Goal: Task Accomplishment & Management: Use online tool/utility

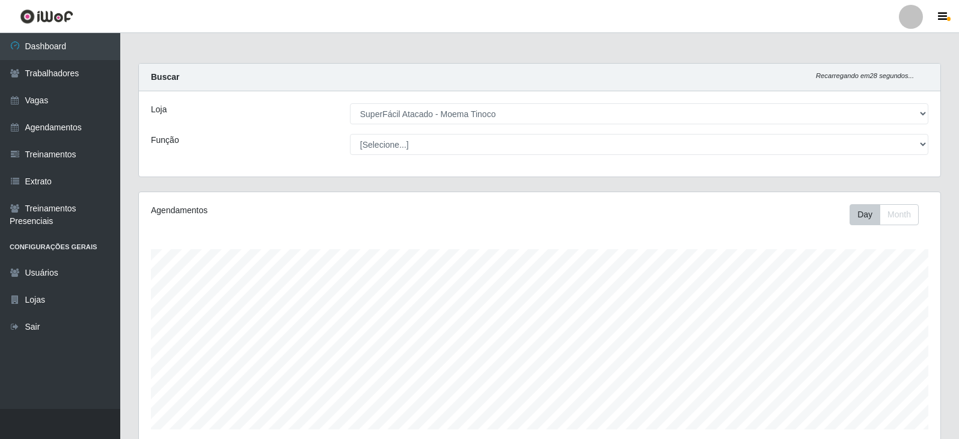
select select "540"
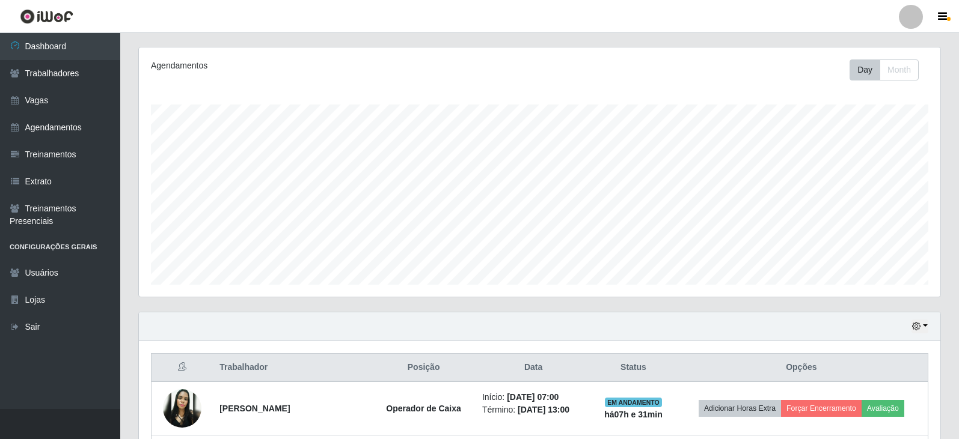
scroll to position [249, 801]
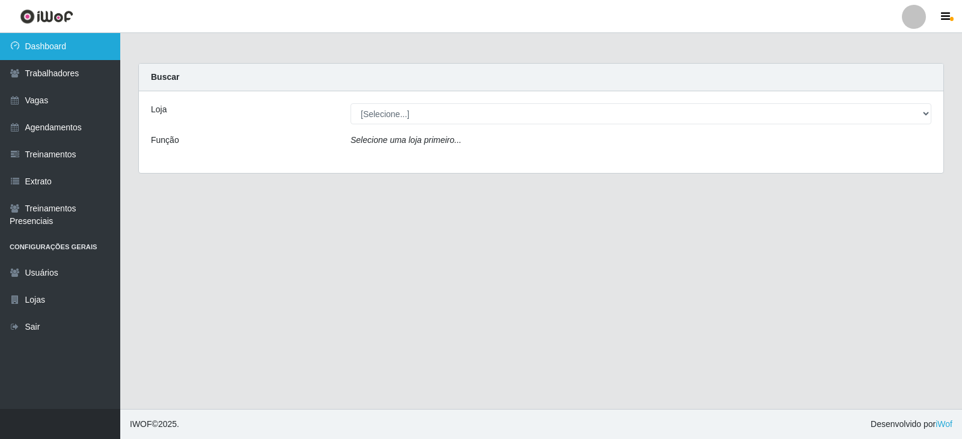
click at [69, 43] on link "Dashboard" at bounding box center [60, 46] width 120 height 27
click at [540, 126] on div "Loja [Selecione...] SuperFácil Atacado - Alto de São Manoel SuperFácil Atacado …" at bounding box center [541, 132] width 804 height 82
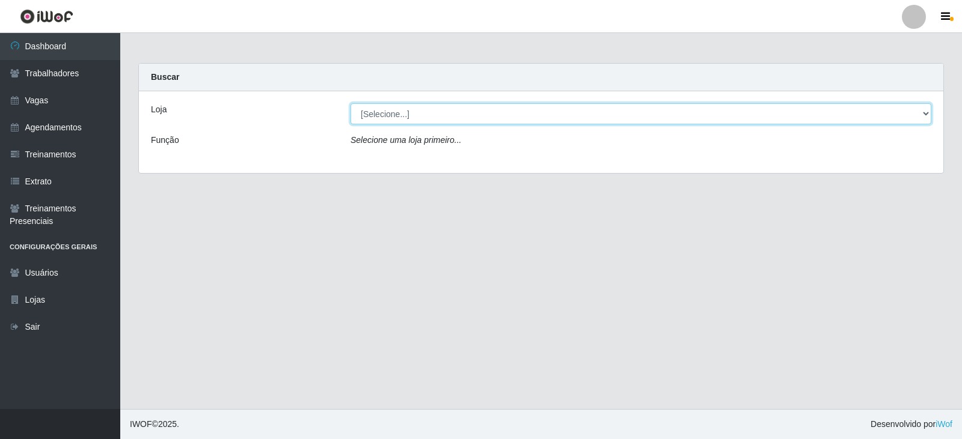
click at [540, 120] on select "[Selecione...] SuperFácil Atacado - Alto de São Manoel SuperFácil Atacado - Ema…" at bounding box center [640, 113] width 581 height 21
select select "540"
click at [350, 103] on select "[Selecione...] SuperFácil Atacado - Alto de São Manoel SuperFácil Atacado - Ema…" at bounding box center [640, 113] width 581 height 21
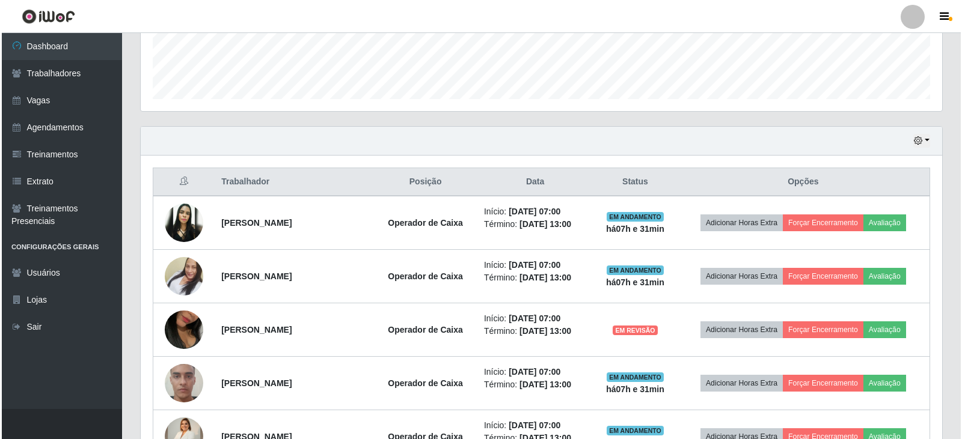
scroll to position [361, 0]
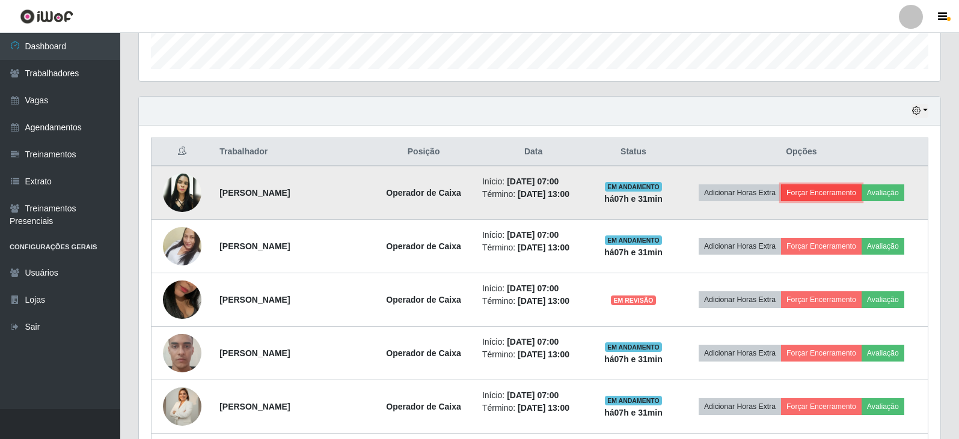
click at [833, 193] on button "Forçar Encerramento" at bounding box center [821, 193] width 81 height 17
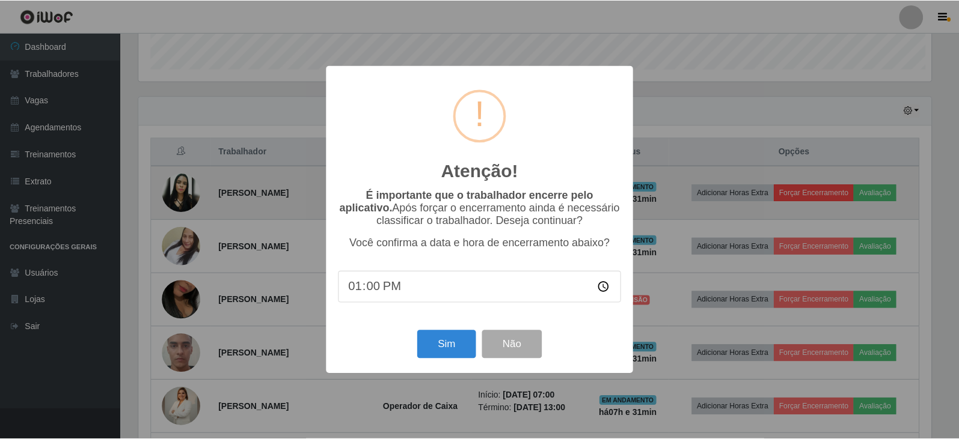
scroll to position [249, 795]
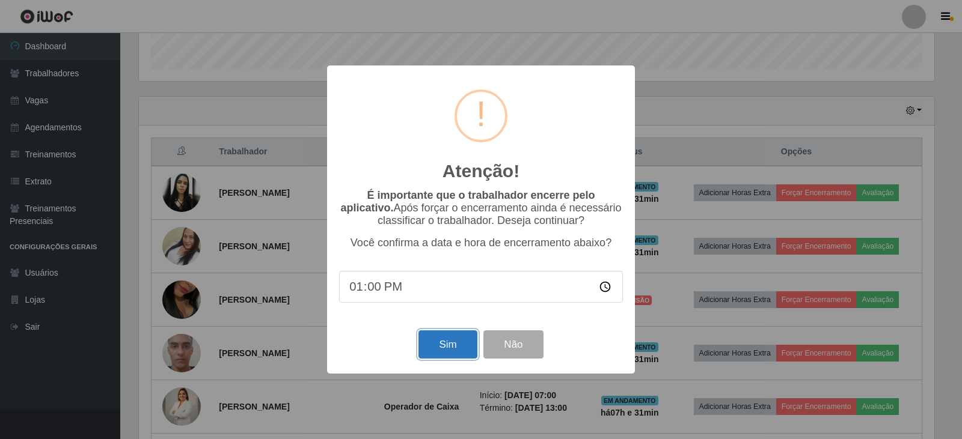
click at [444, 343] on button "Sim" at bounding box center [447, 345] width 58 height 28
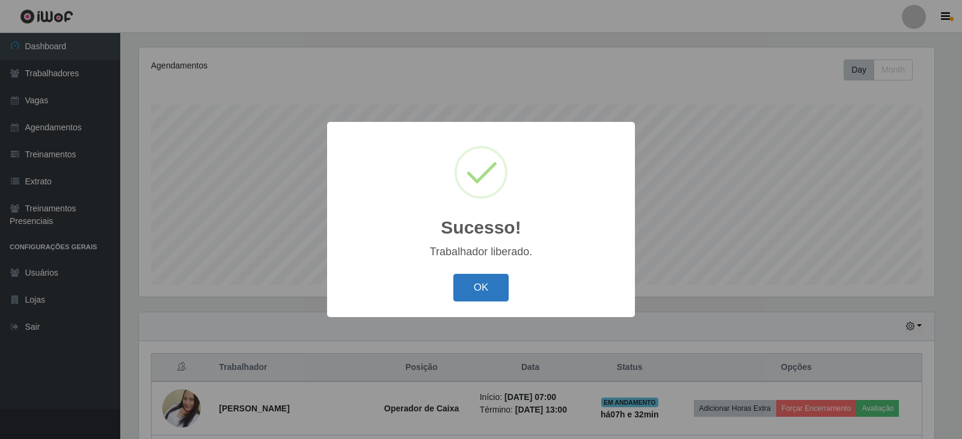
click at [501, 292] on button "OK" at bounding box center [481, 288] width 56 height 28
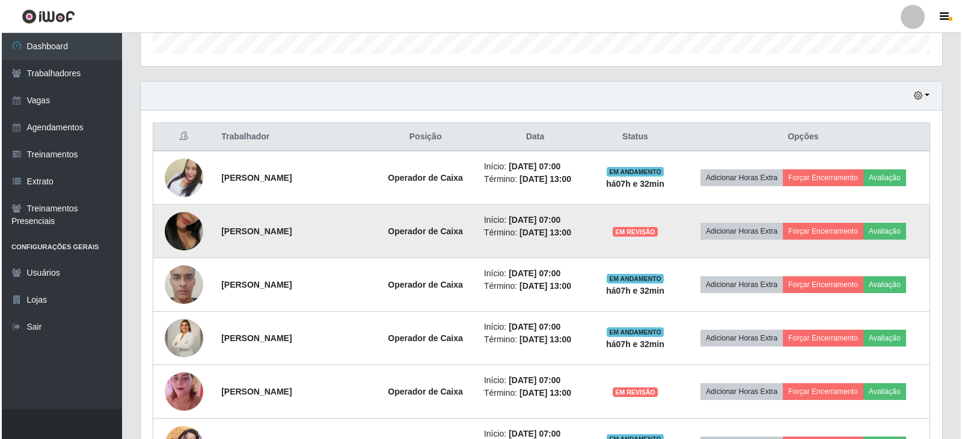
scroll to position [385, 0]
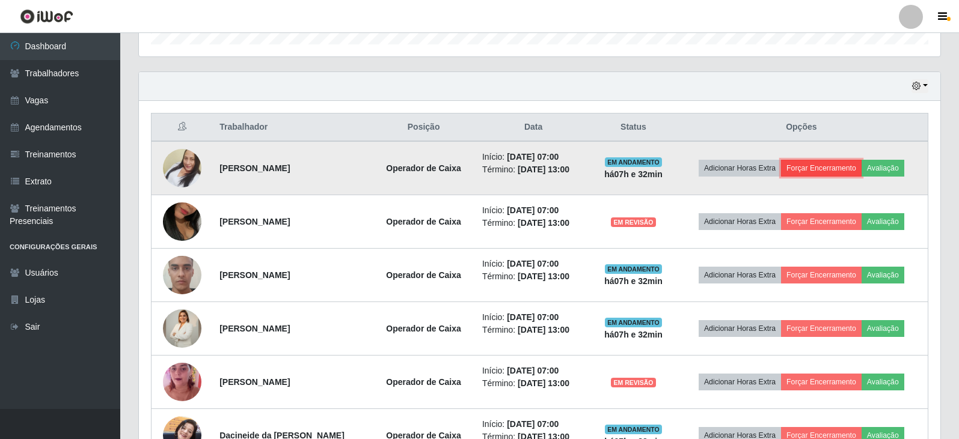
click at [834, 165] on button "Forçar Encerramento" at bounding box center [821, 168] width 81 height 17
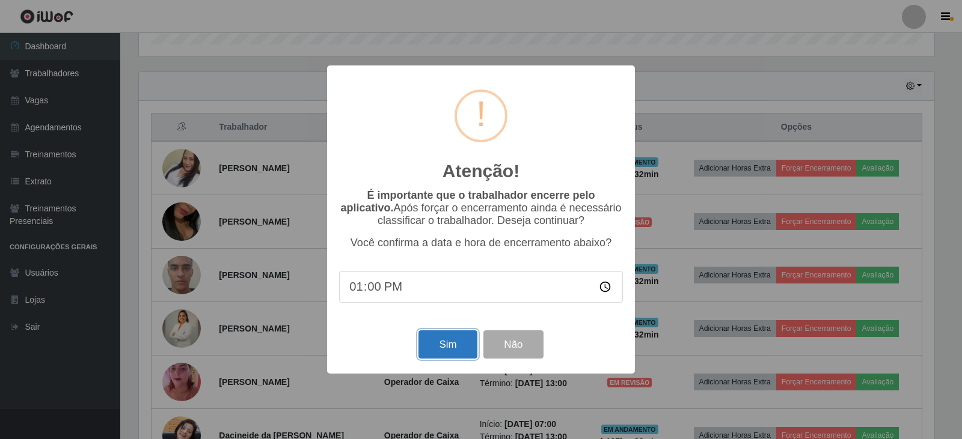
click at [452, 349] on button "Sim" at bounding box center [447, 345] width 58 height 28
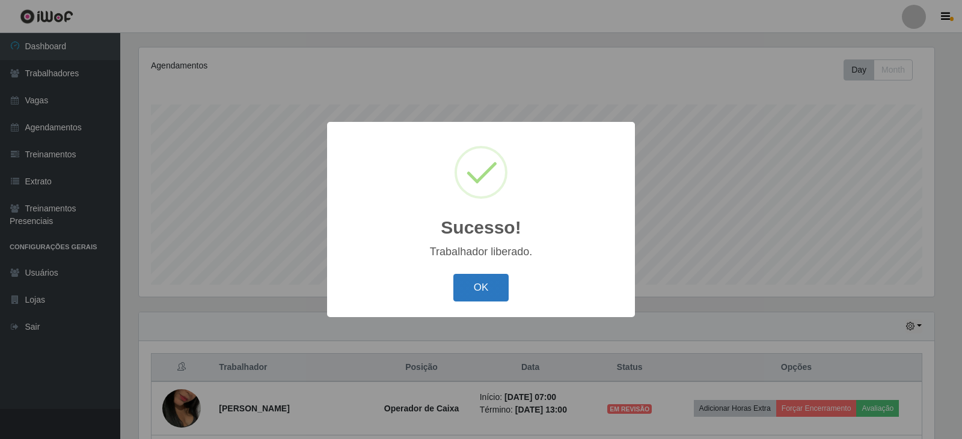
click at [473, 293] on button "OK" at bounding box center [481, 288] width 56 height 28
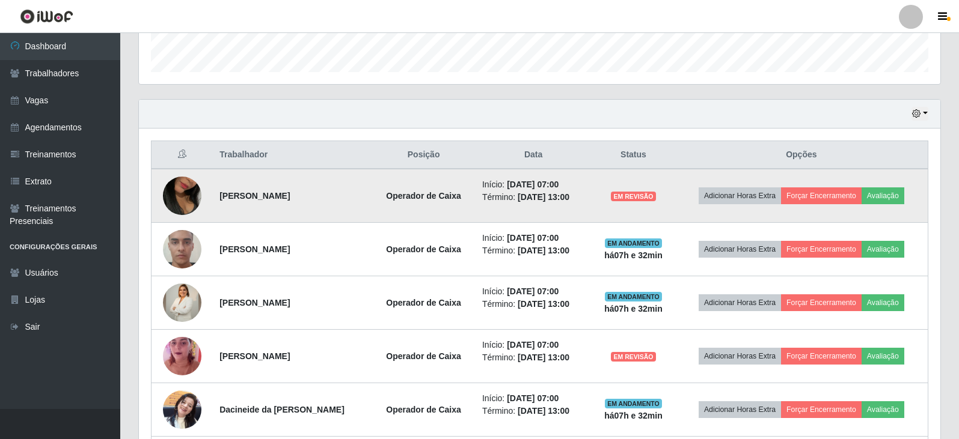
scroll to position [385, 0]
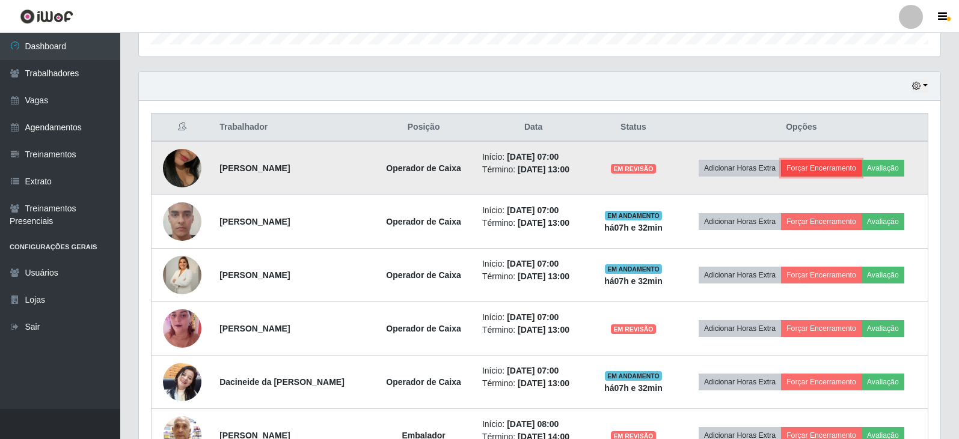
click at [828, 162] on button "Forçar Encerramento" at bounding box center [821, 168] width 81 height 17
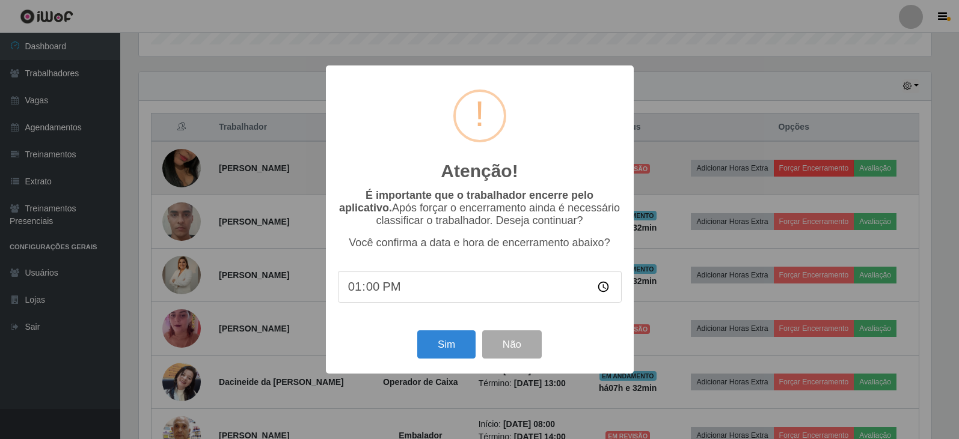
scroll to position [249, 795]
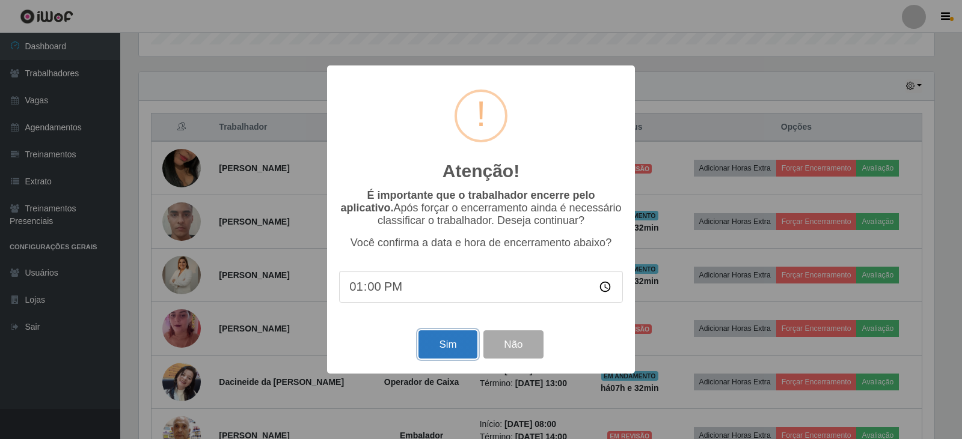
click at [451, 352] on button "Sim" at bounding box center [447, 345] width 58 height 28
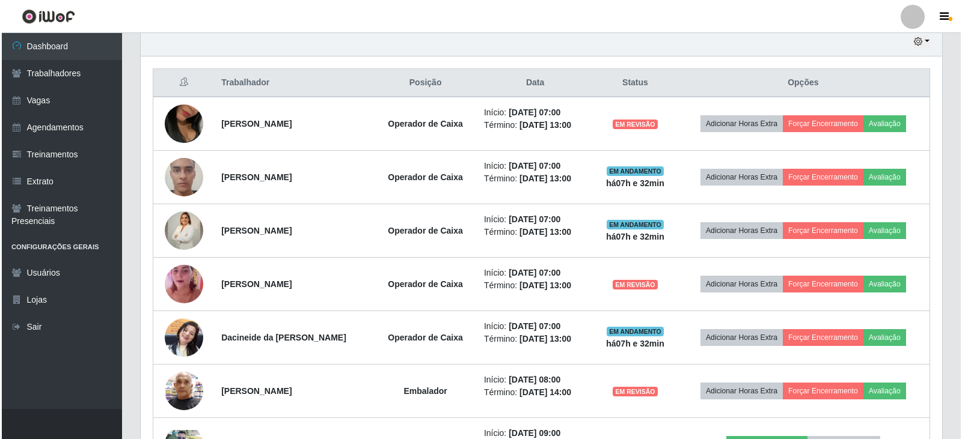
scroll to position [0, 0]
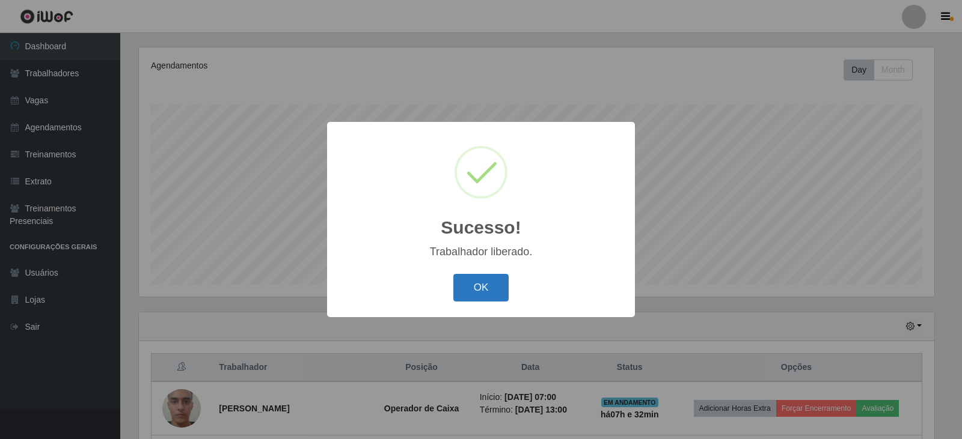
click at [487, 285] on button "OK" at bounding box center [481, 288] width 56 height 28
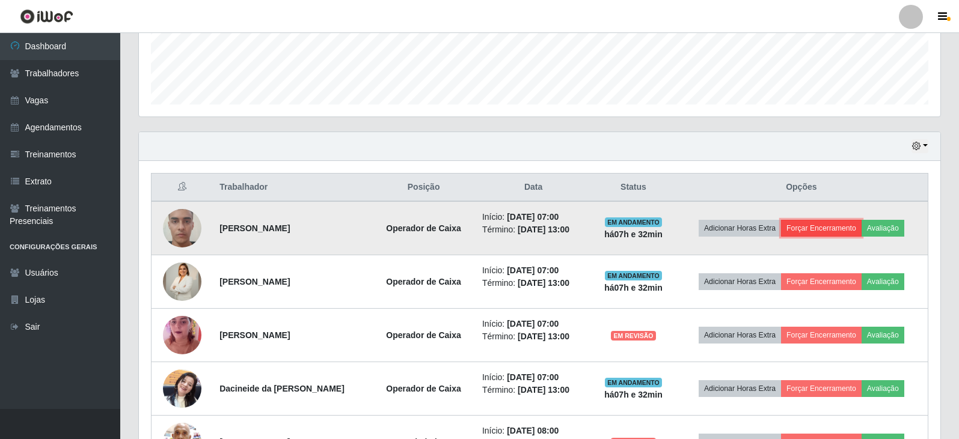
click at [819, 228] on button "Forçar Encerramento" at bounding box center [821, 228] width 81 height 17
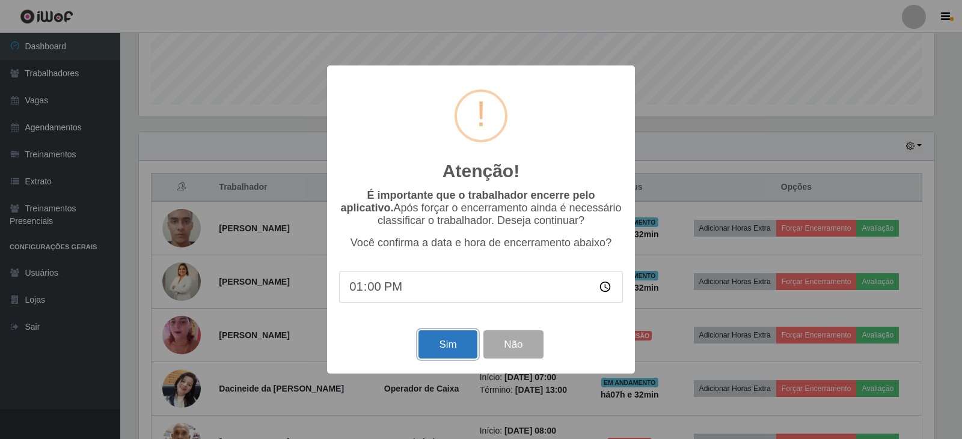
click at [426, 347] on button "Sim" at bounding box center [447, 345] width 58 height 28
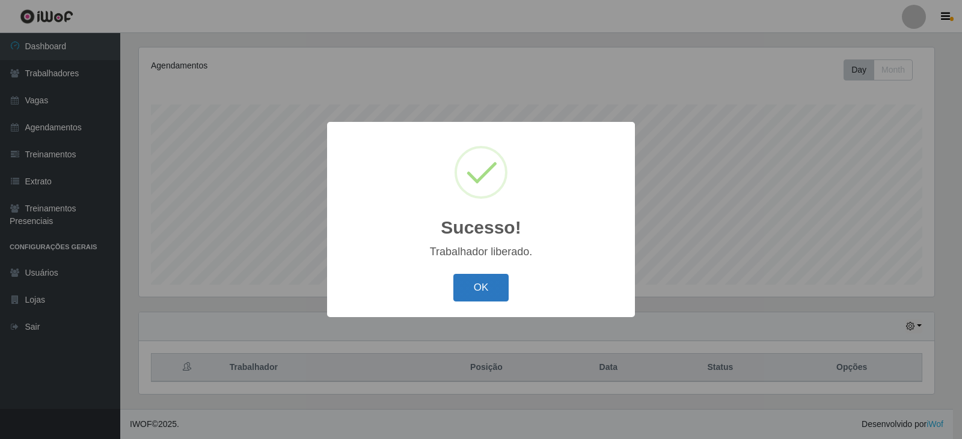
click at [480, 289] on button "OK" at bounding box center [481, 288] width 56 height 28
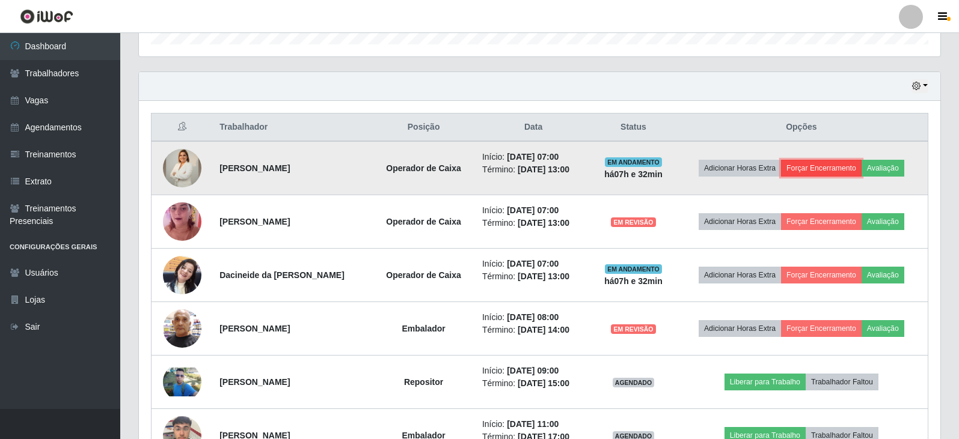
click at [834, 168] on button "Forçar Encerramento" at bounding box center [821, 168] width 81 height 17
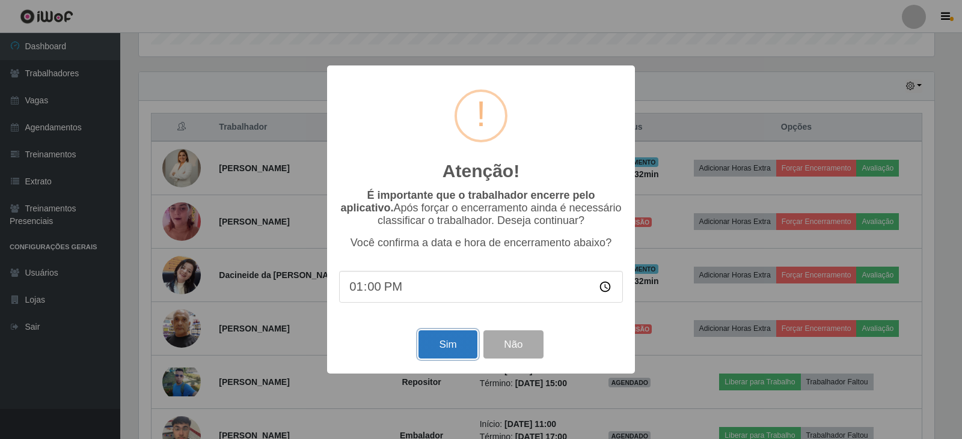
click at [435, 347] on button "Sim" at bounding box center [447, 345] width 58 height 28
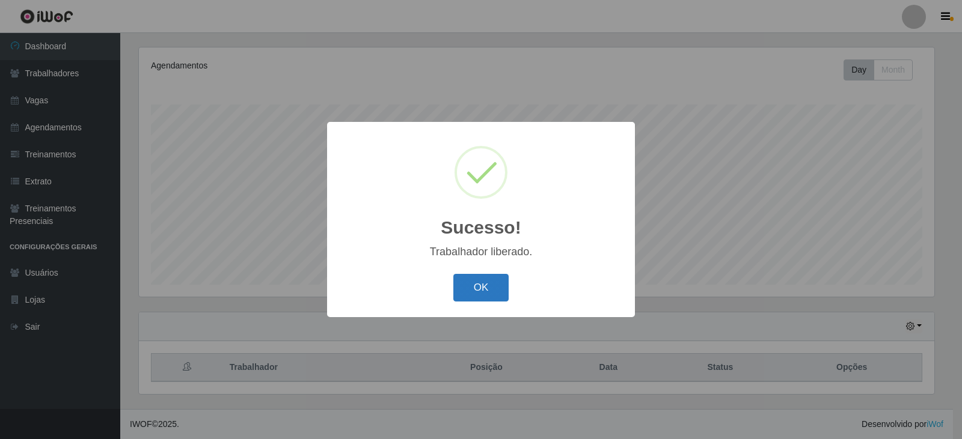
click at [495, 295] on button "OK" at bounding box center [481, 288] width 56 height 28
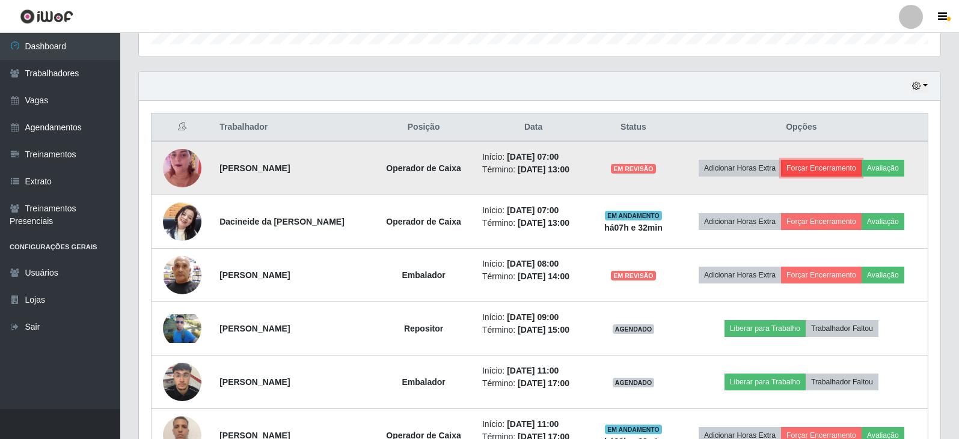
click at [816, 171] on button "Forçar Encerramento" at bounding box center [821, 168] width 81 height 17
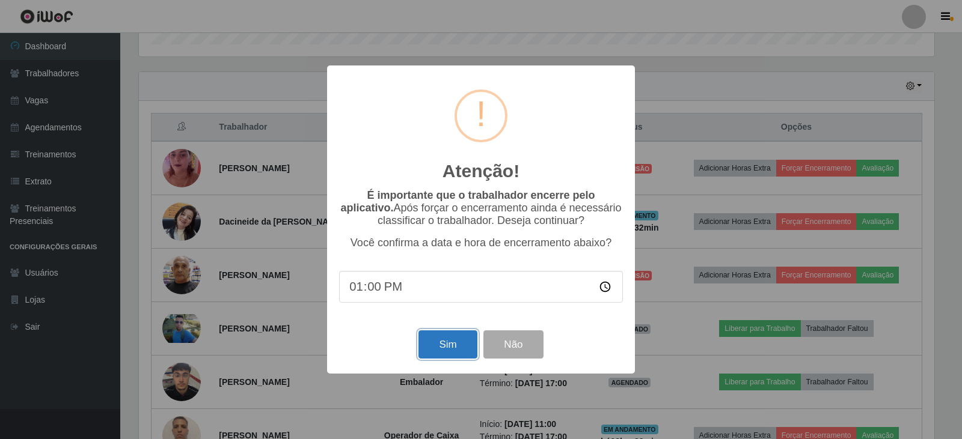
click at [468, 349] on button "Sim" at bounding box center [447, 345] width 58 height 28
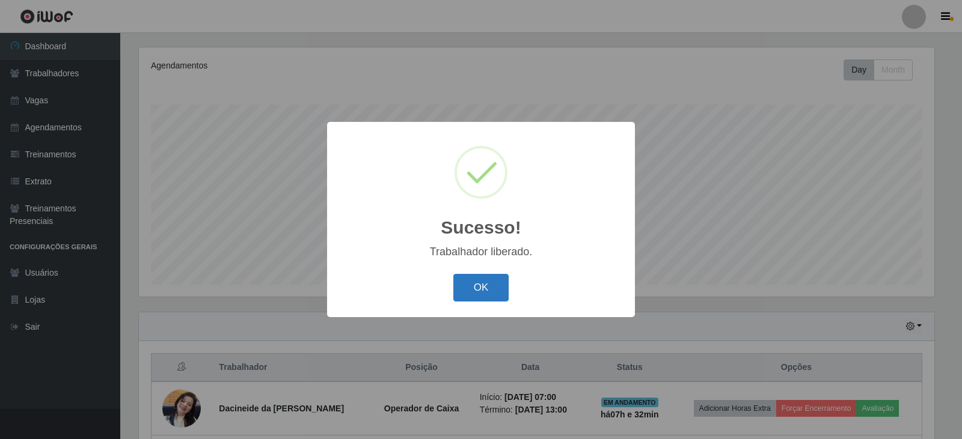
click at [488, 294] on button "OK" at bounding box center [481, 288] width 56 height 28
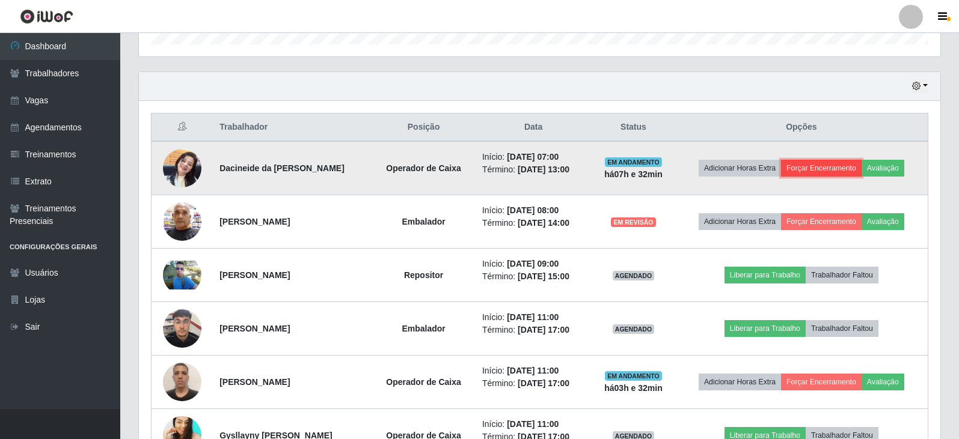
click at [829, 168] on button "Forçar Encerramento" at bounding box center [821, 168] width 81 height 17
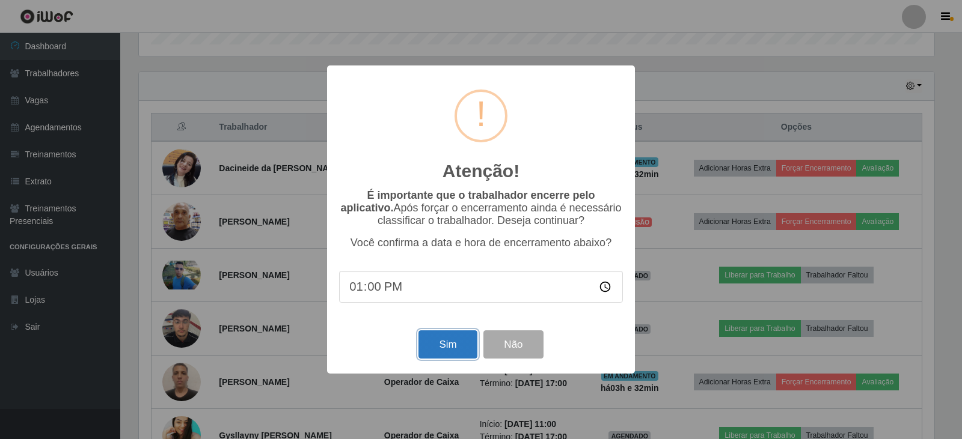
click at [441, 356] on button "Sim" at bounding box center [447, 345] width 58 height 28
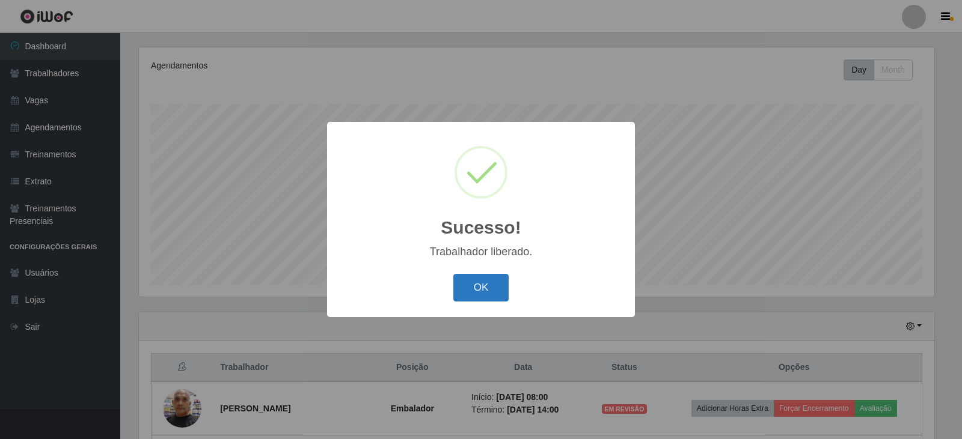
click at [492, 298] on button "OK" at bounding box center [481, 288] width 56 height 28
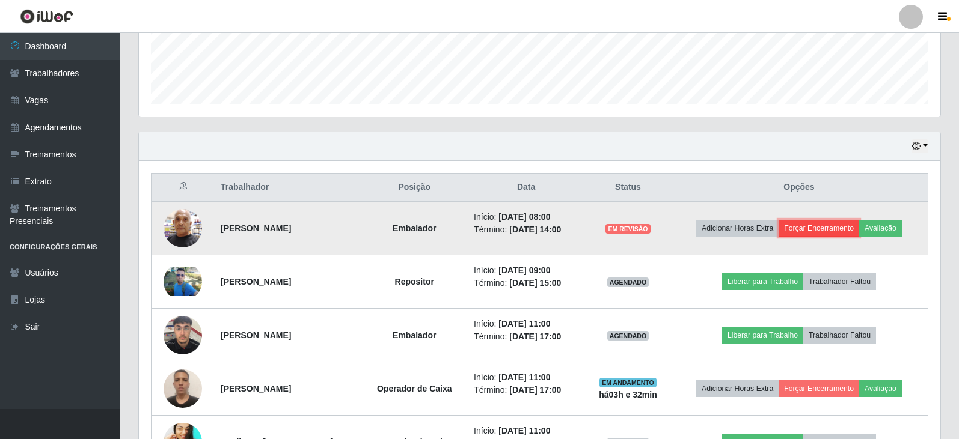
click at [825, 229] on button "Forçar Encerramento" at bounding box center [819, 228] width 81 height 17
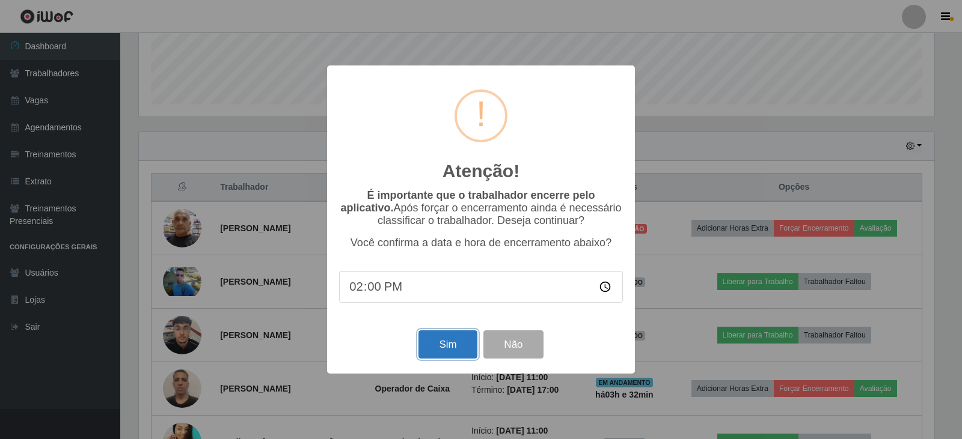
click at [433, 355] on button "Sim" at bounding box center [447, 345] width 58 height 28
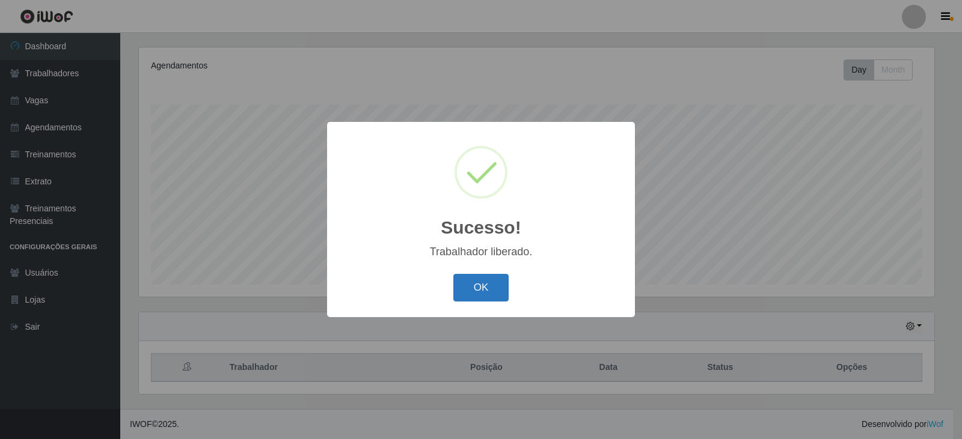
click at [483, 284] on button "OK" at bounding box center [481, 288] width 56 height 28
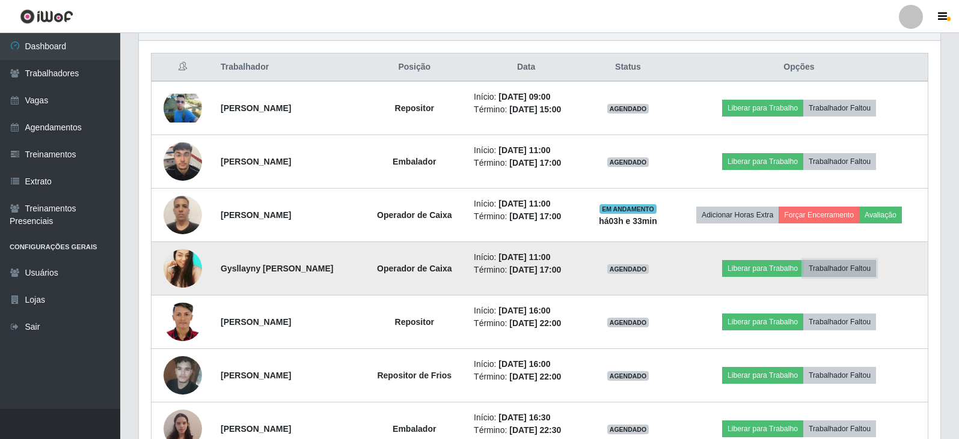
click at [870, 270] on button "Trabalhador Faltou" at bounding box center [839, 268] width 73 height 17
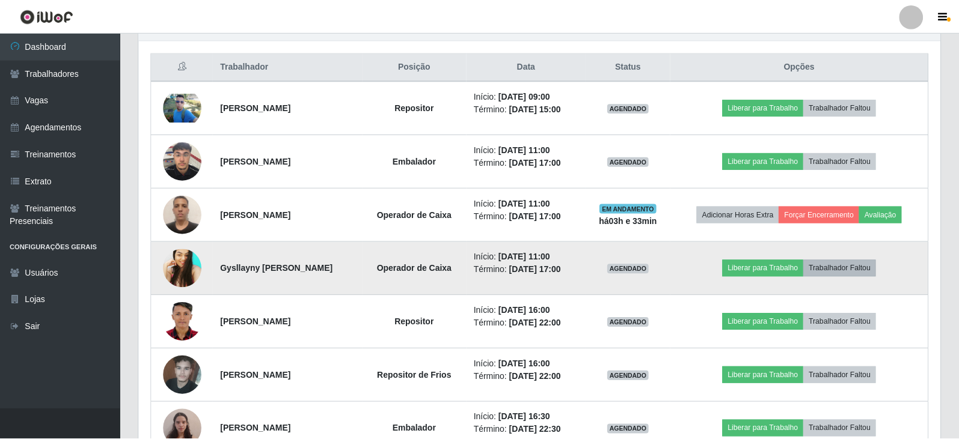
scroll to position [249, 795]
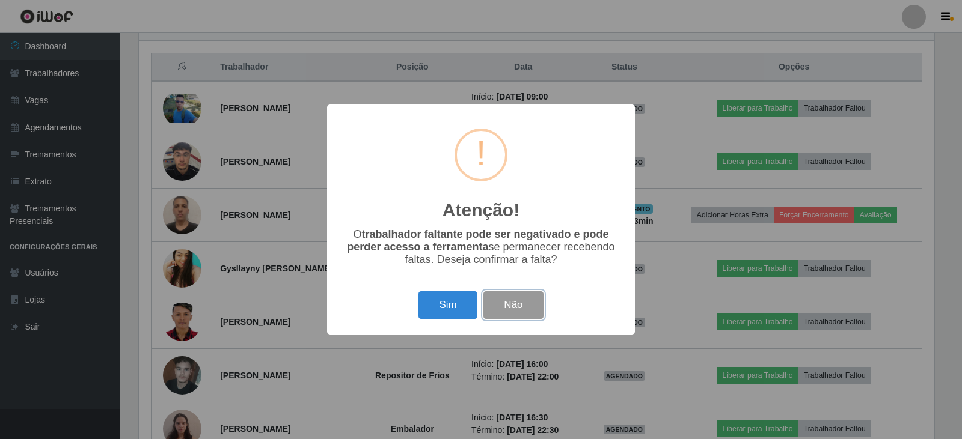
click at [519, 310] on button "Não" at bounding box center [513, 306] width 60 height 28
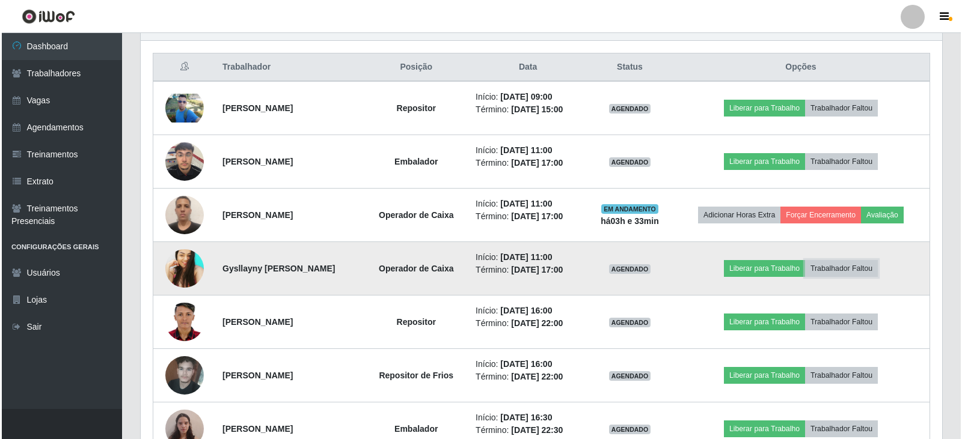
scroll to position [249, 801]
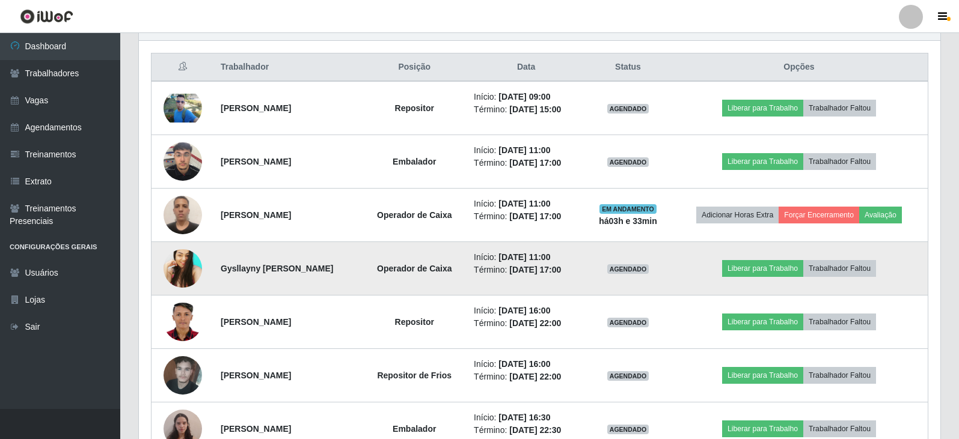
click at [168, 270] on img at bounding box center [183, 268] width 38 height 38
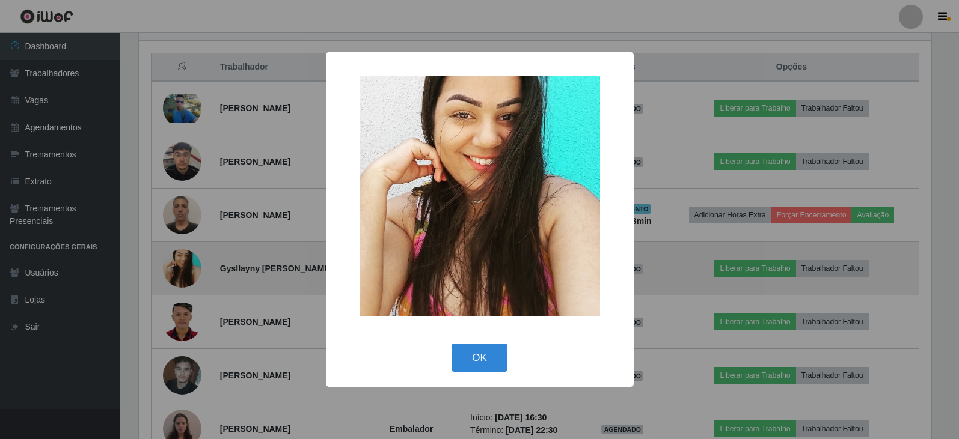
scroll to position [249, 795]
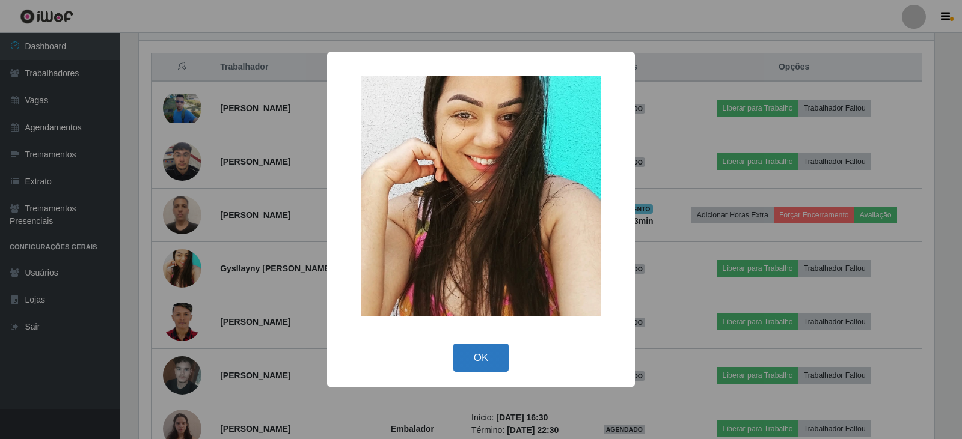
click at [479, 357] on button "OK" at bounding box center [481, 358] width 56 height 28
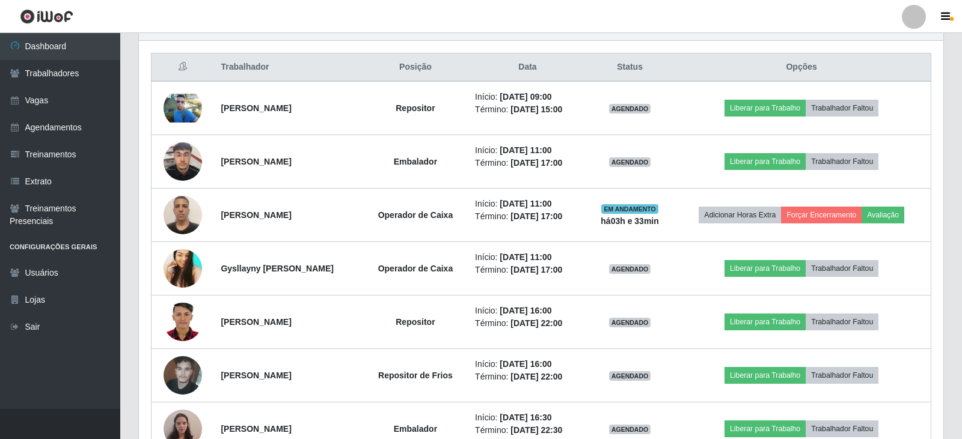
scroll to position [249, 801]
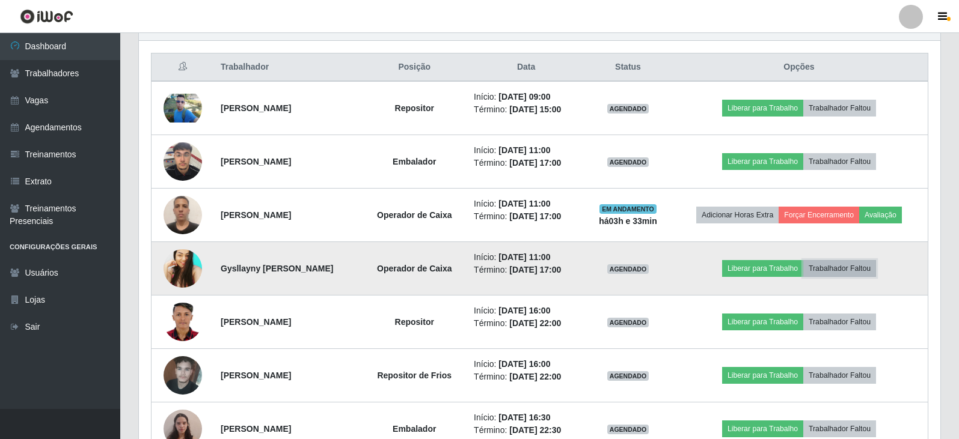
click at [854, 271] on button "Trabalhador Faltou" at bounding box center [839, 268] width 73 height 17
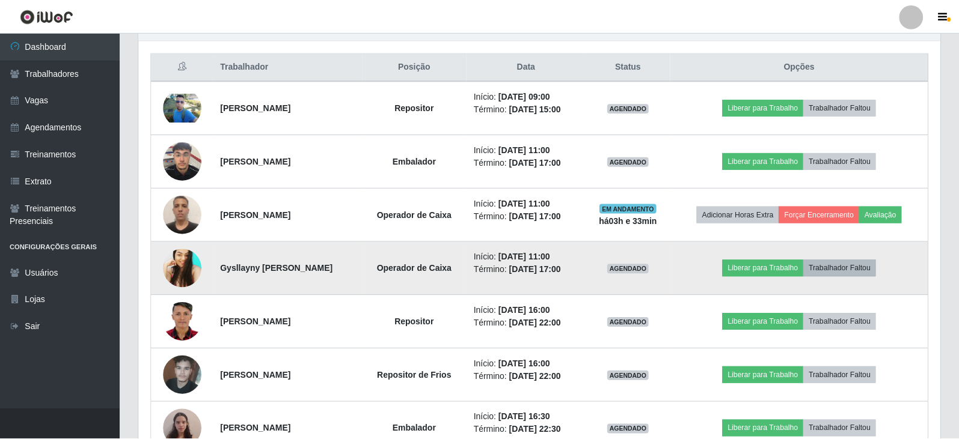
scroll to position [249, 795]
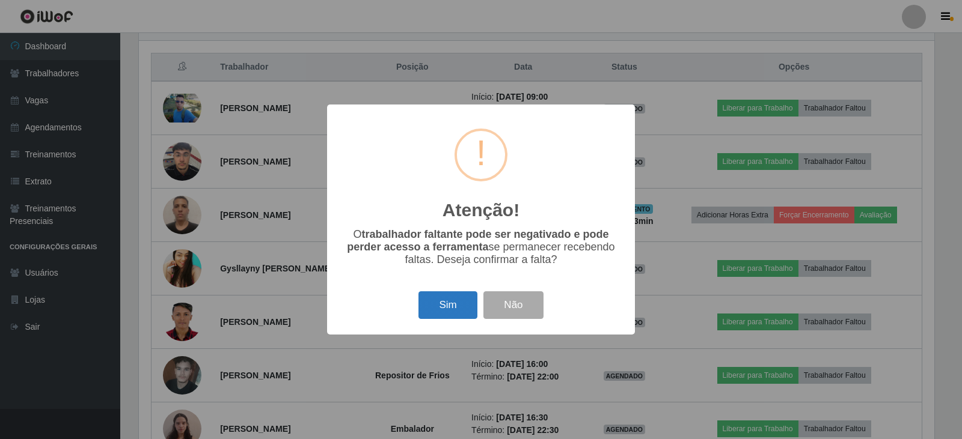
click at [439, 301] on button "Sim" at bounding box center [447, 306] width 58 height 28
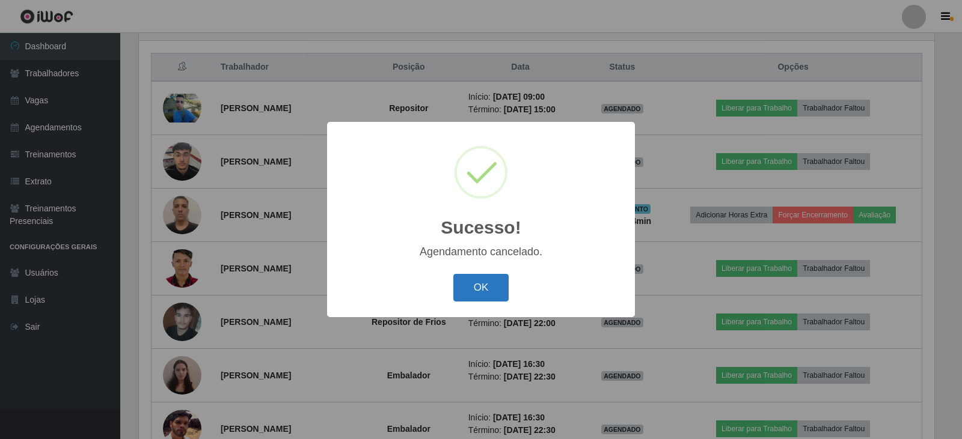
click at [484, 293] on button "OK" at bounding box center [481, 288] width 56 height 28
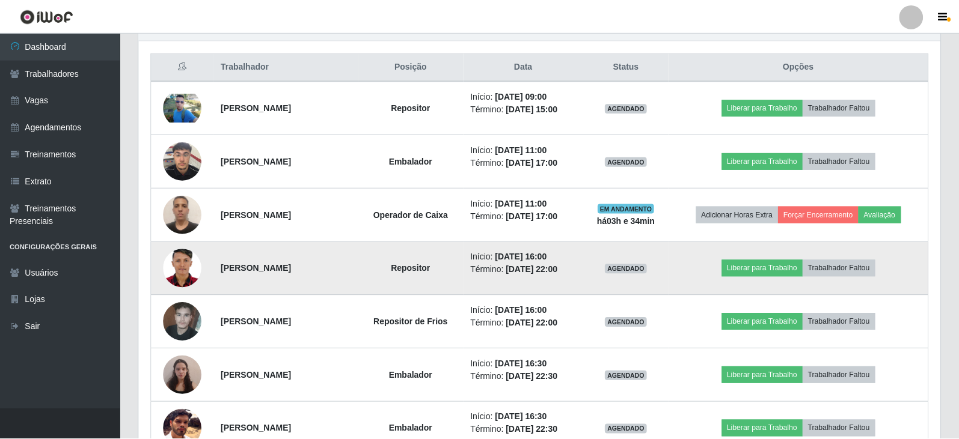
scroll to position [249, 801]
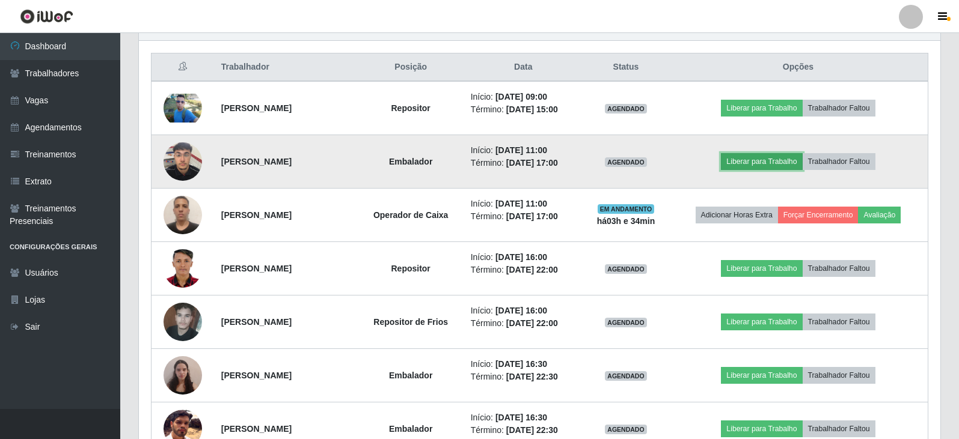
click at [797, 159] on button "Liberar para Trabalho" at bounding box center [761, 161] width 81 height 17
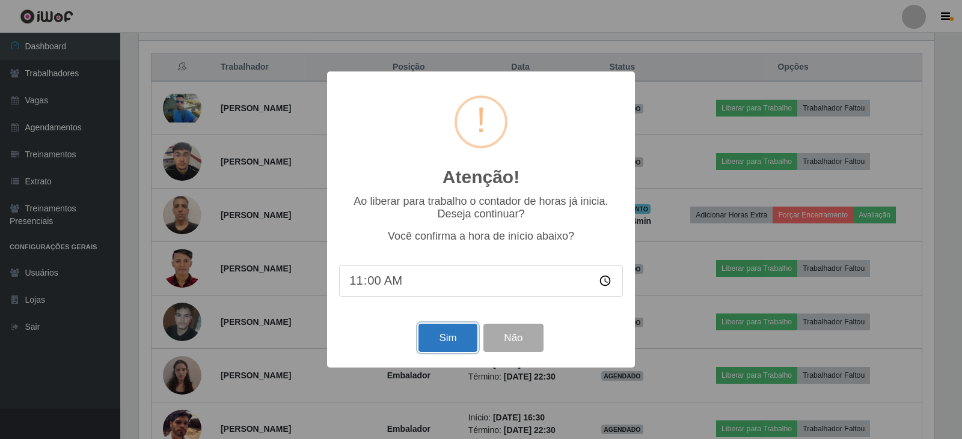
click at [444, 342] on button "Sim" at bounding box center [447, 338] width 58 height 28
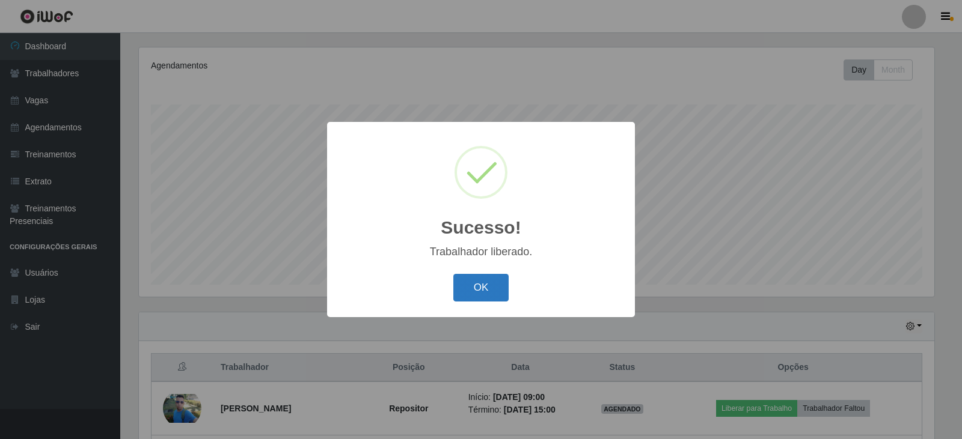
click at [488, 292] on button "OK" at bounding box center [481, 288] width 56 height 28
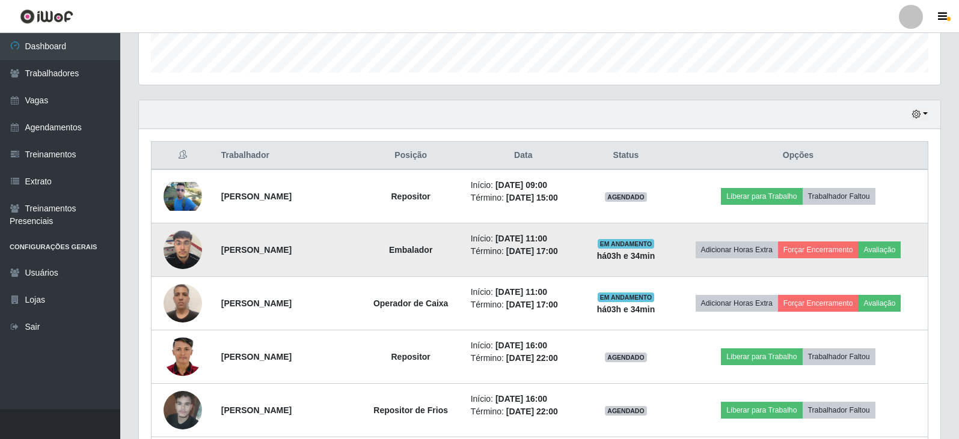
scroll to position [385, 0]
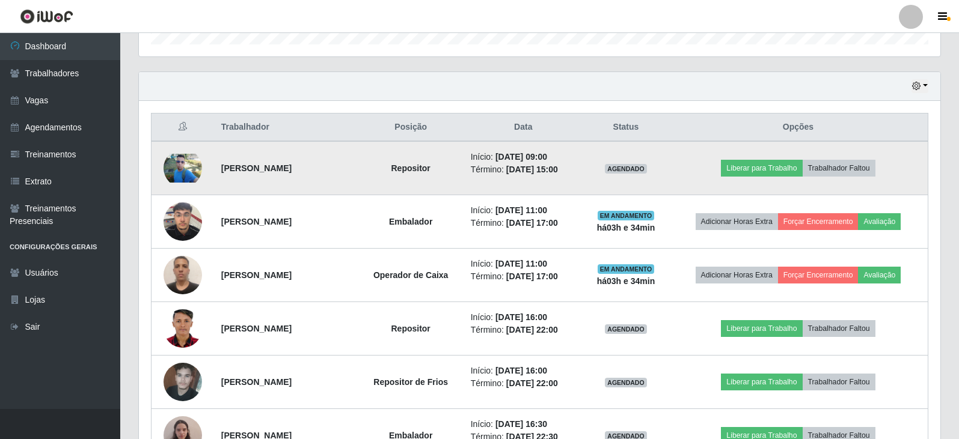
click at [177, 163] on img at bounding box center [183, 168] width 38 height 29
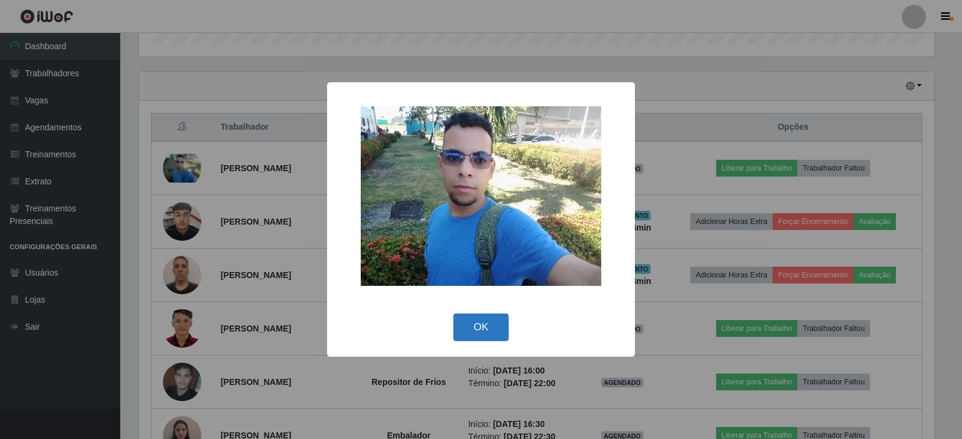
click at [475, 328] on button "OK" at bounding box center [481, 328] width 56 height 28
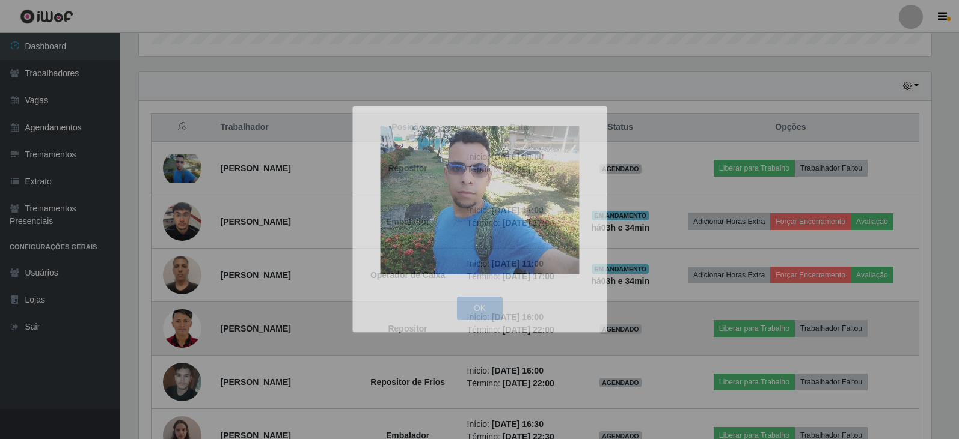
scroll to position [249, 801]
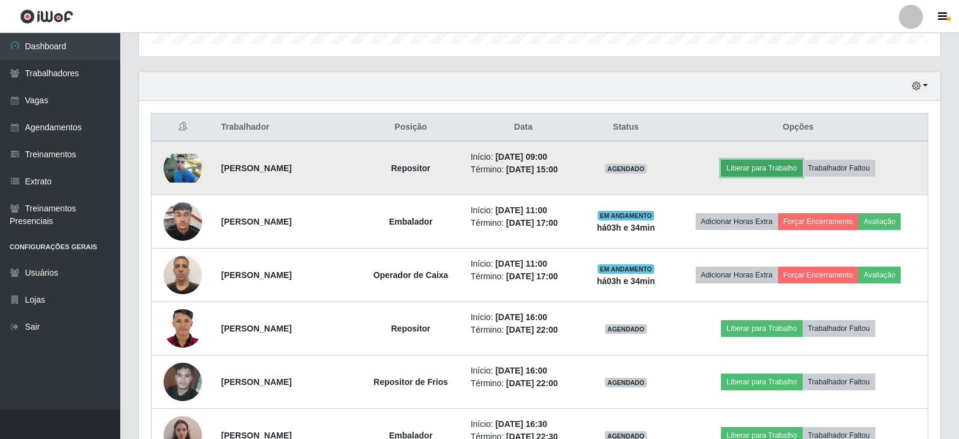
click at [783, 164] on button "Liberar para Trabalho" at bounding box center [761, 168] width 81 height 17
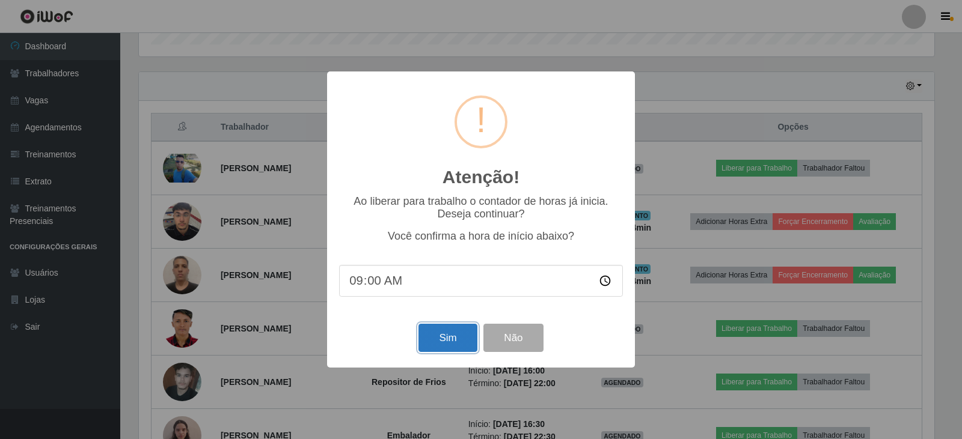
click at [452, 344] on button "Sim" at bounding box center [447, 338] width 58 height 28
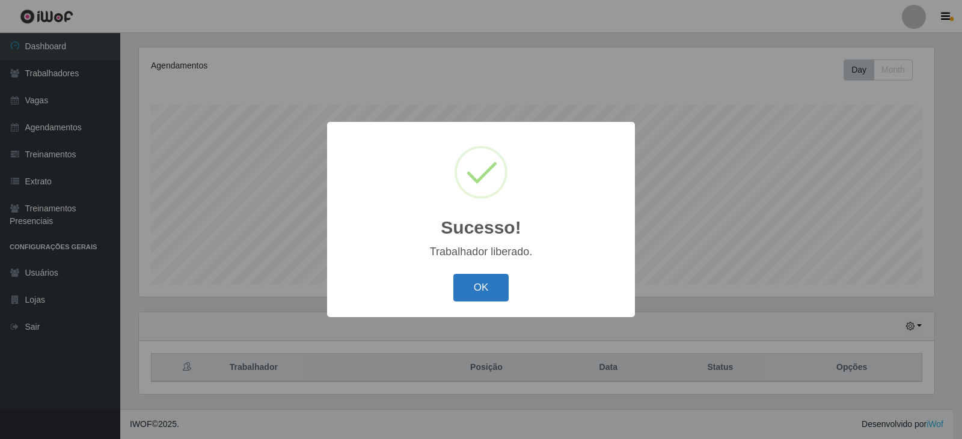
click at [469, 284] on button "OK" at bounding box center [481, 288] width 56 height 28
